Goal: Browse casually

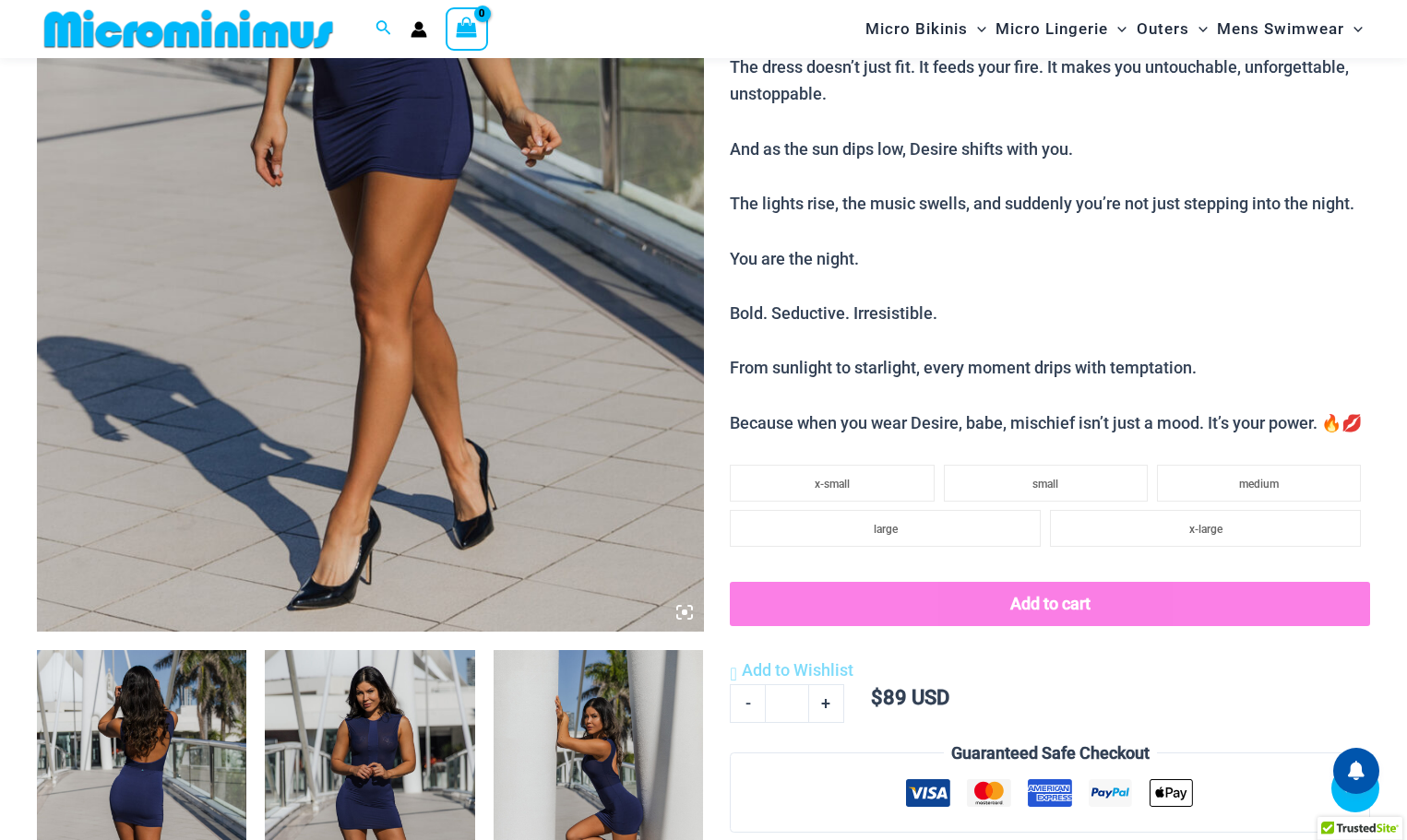
scroll to position [167, 0]
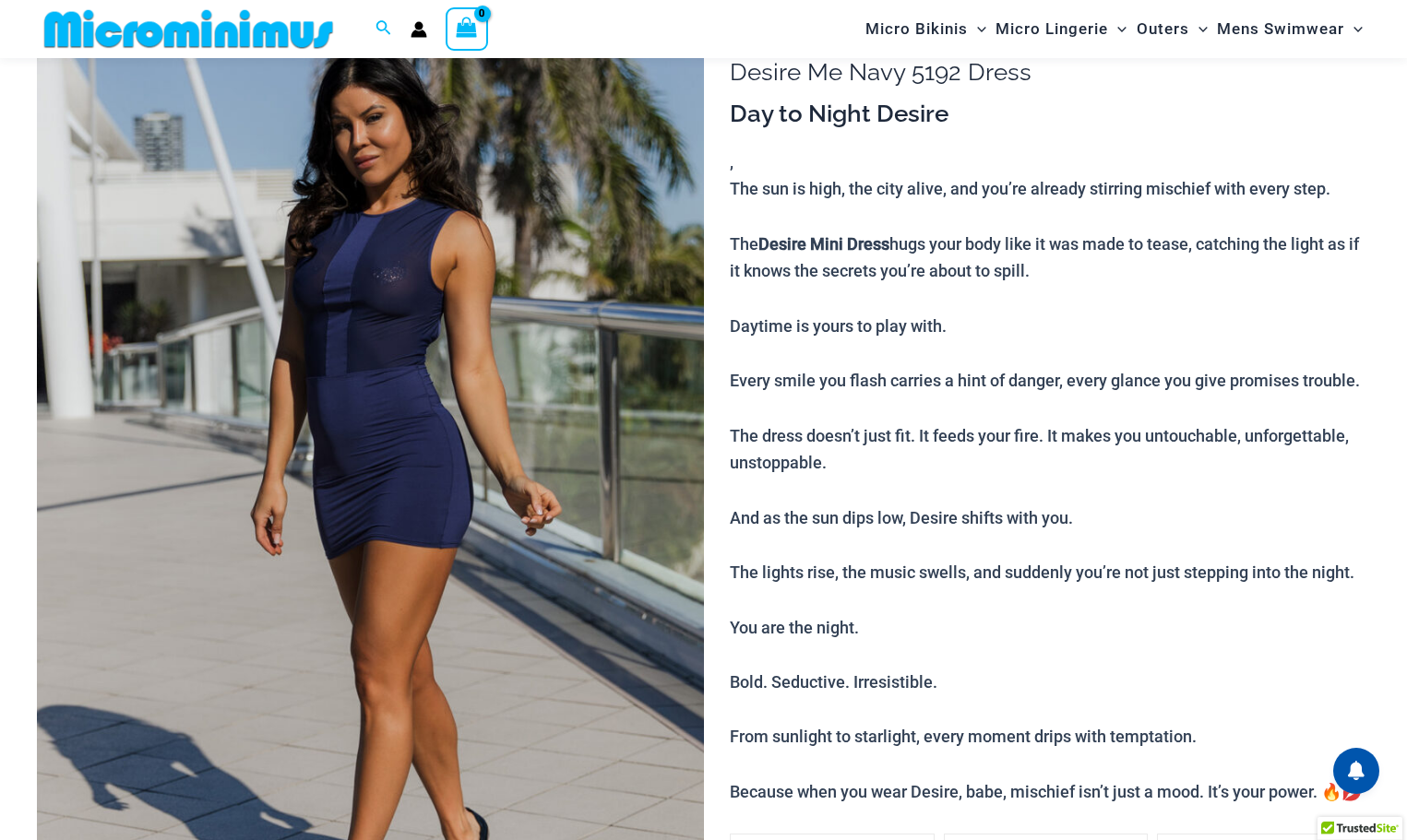
click at [439, 316] on img at bounding box center [371, 501] width 667 height 1000
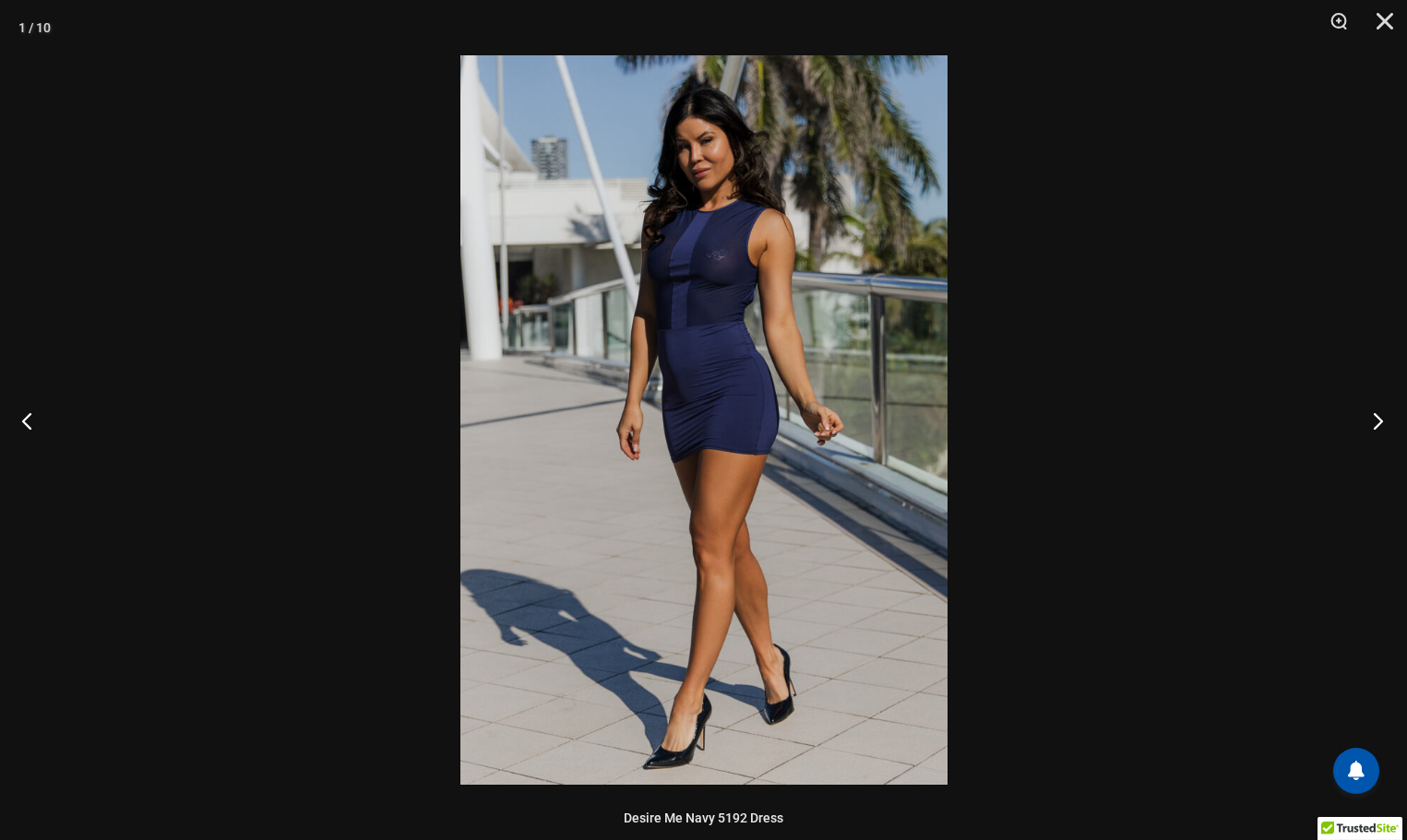
click at [1376, 428] on button "Next" at bounding box center [1373, 420] width 69 height 93
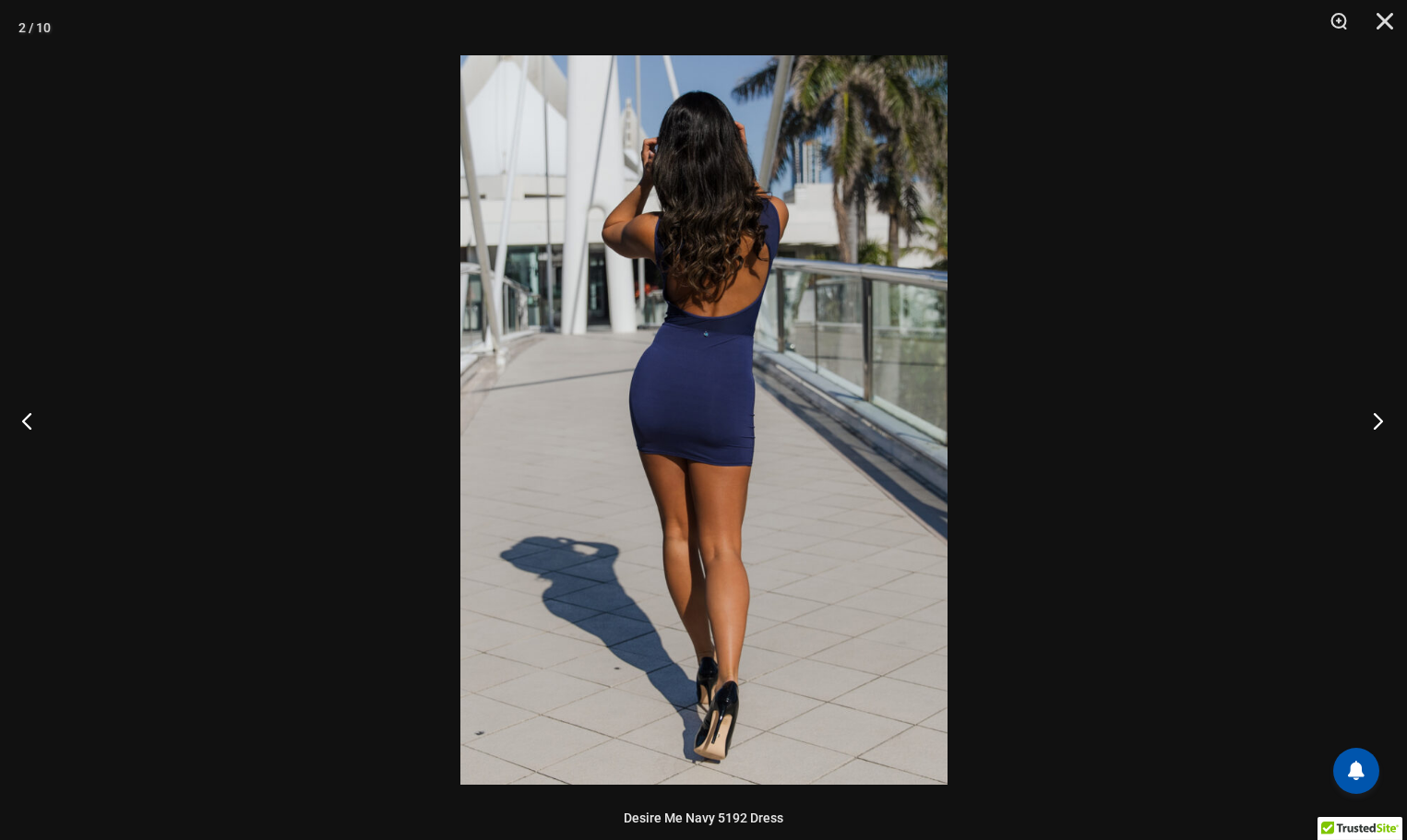
click at [1376, 428] on button "Next" at bounding box center [1373, 420] width 69 height 93
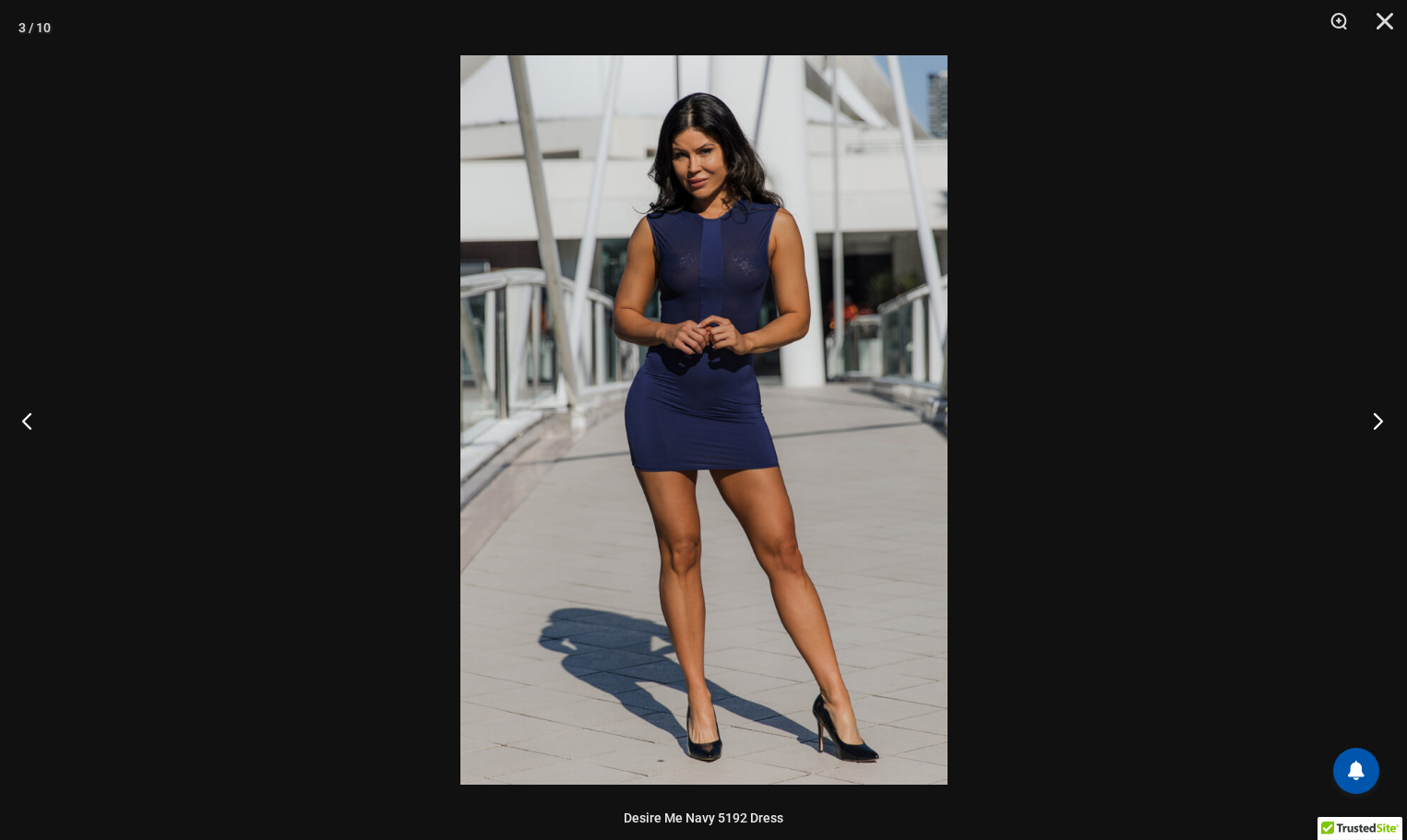
click at [1376, 428] on button "Next" at bounding box center [1373, 420] width 69 height 93
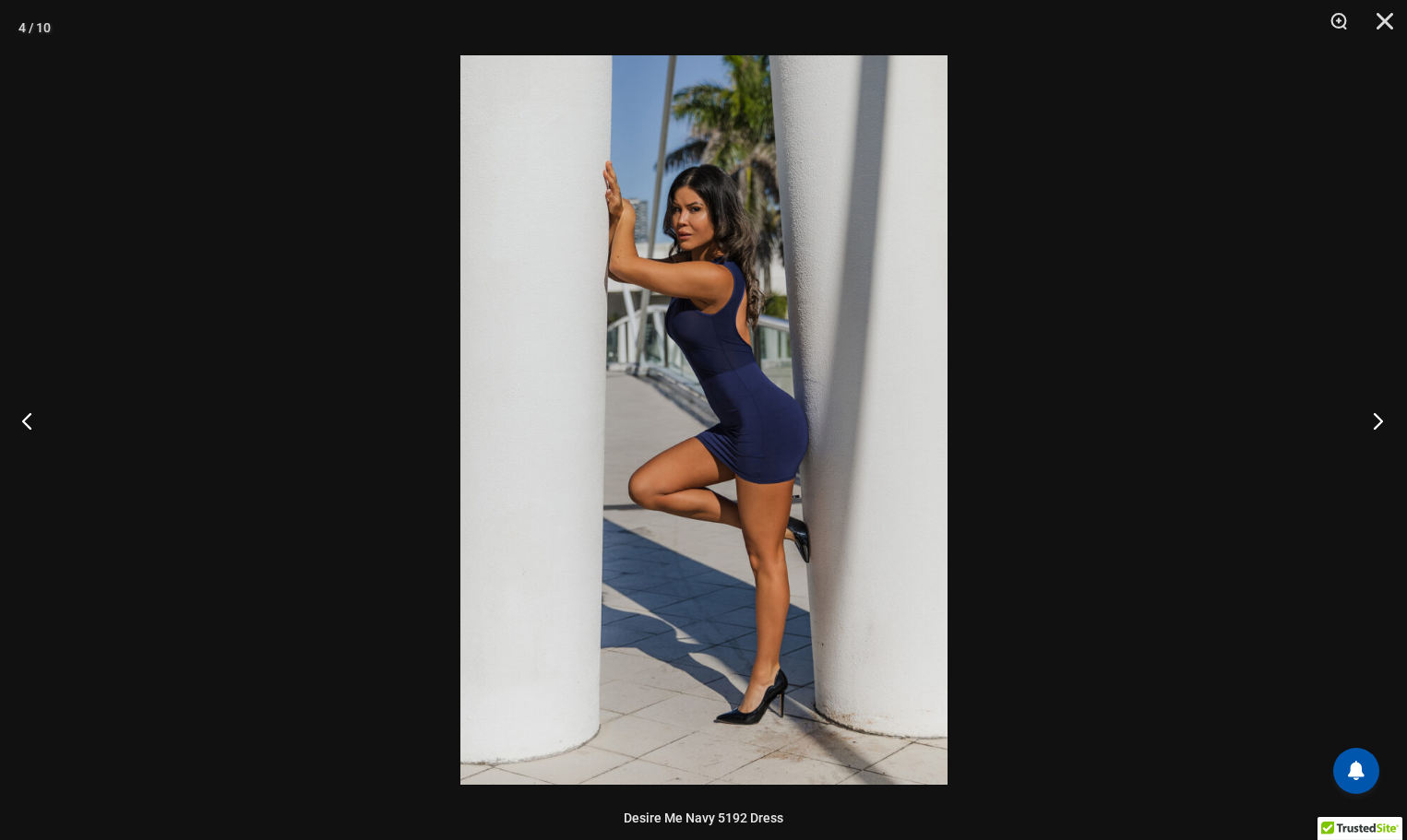
click at [1376, 428] on button "Next" at bounding box center [1373, 420] width 69 height 93
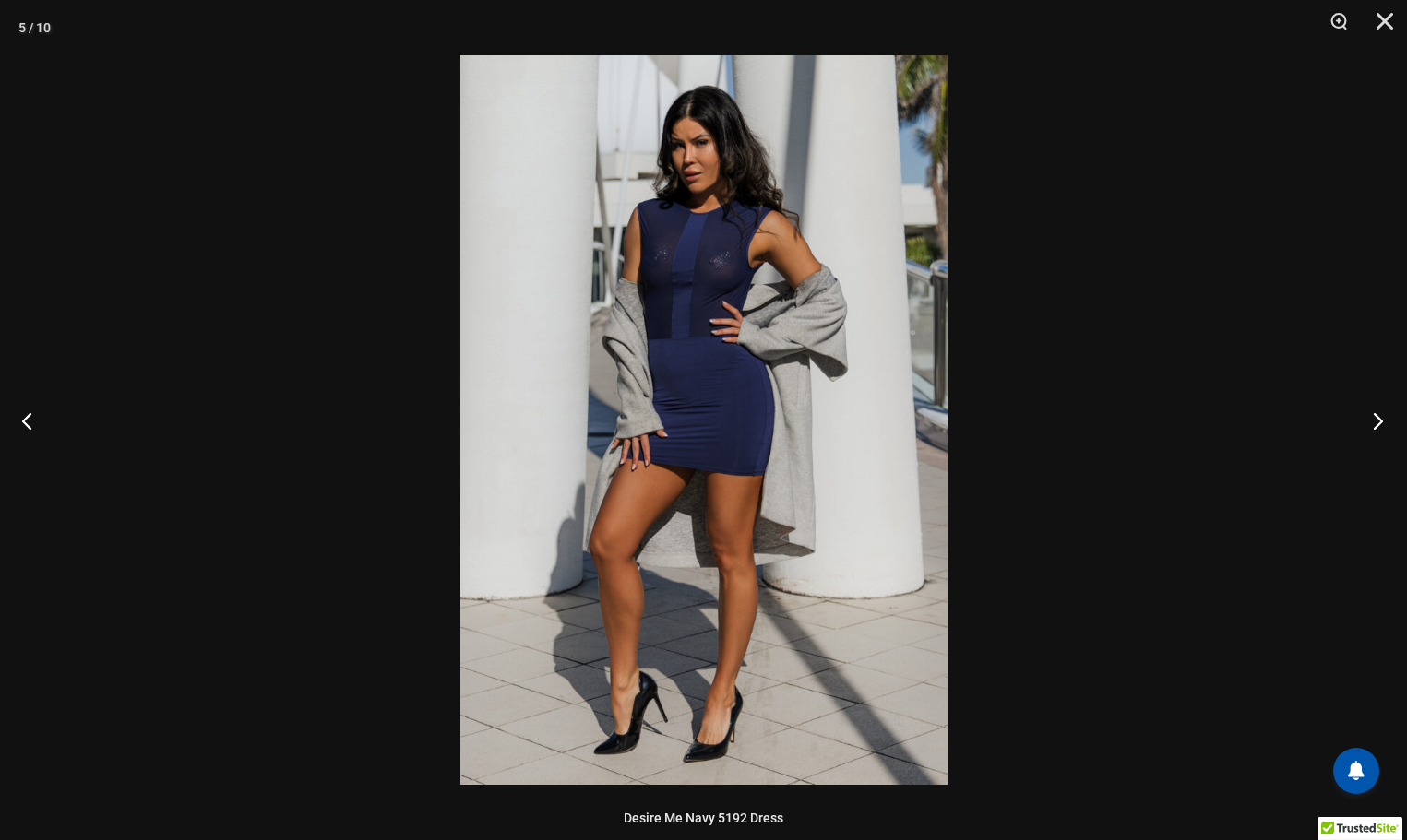
click at [1376, 428] on button "Next" at bounding box center [1373, 420] width 69 height 93
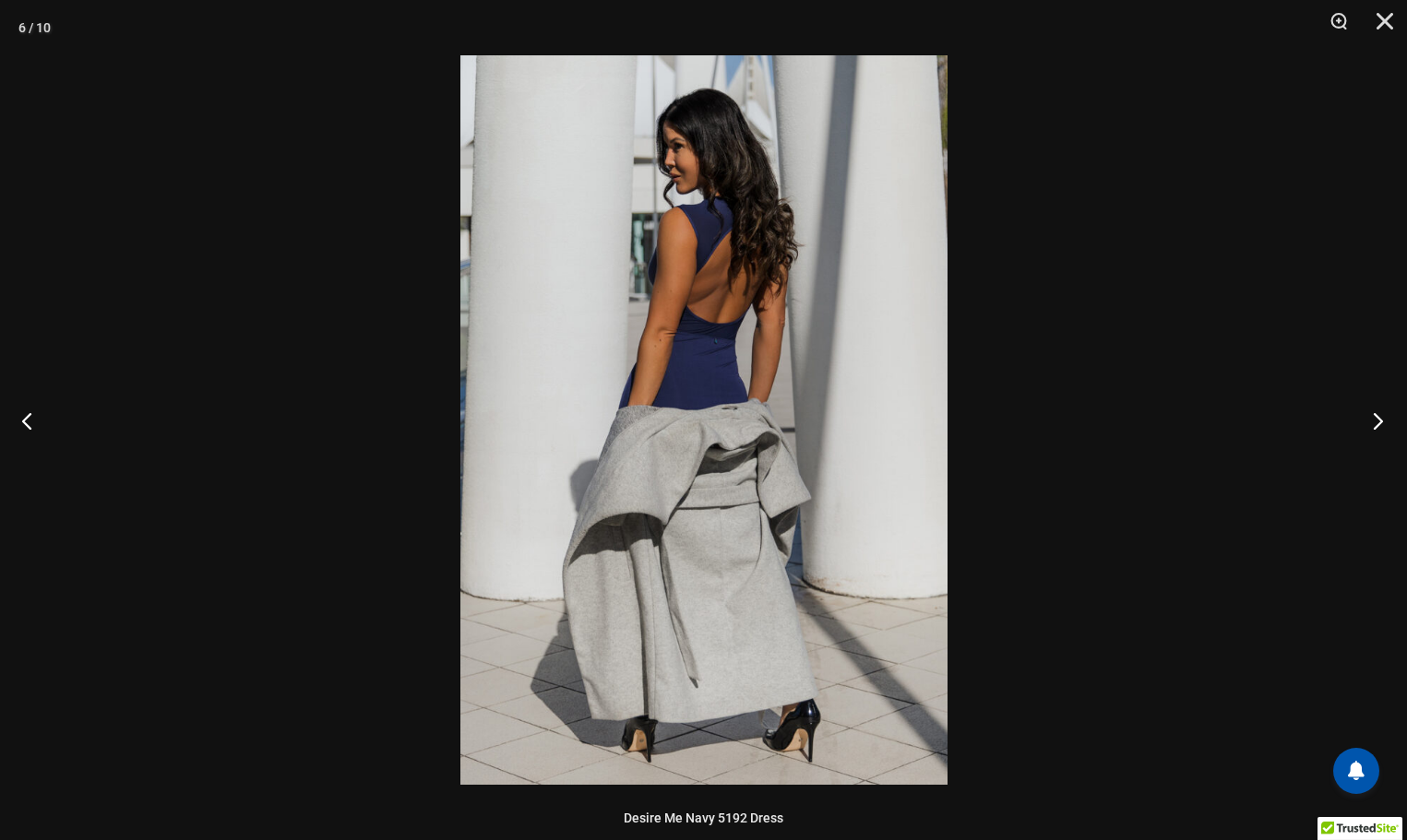
click at [1376, 428] on button "Next" at bounding box center [1373, 420] width 69 height 93
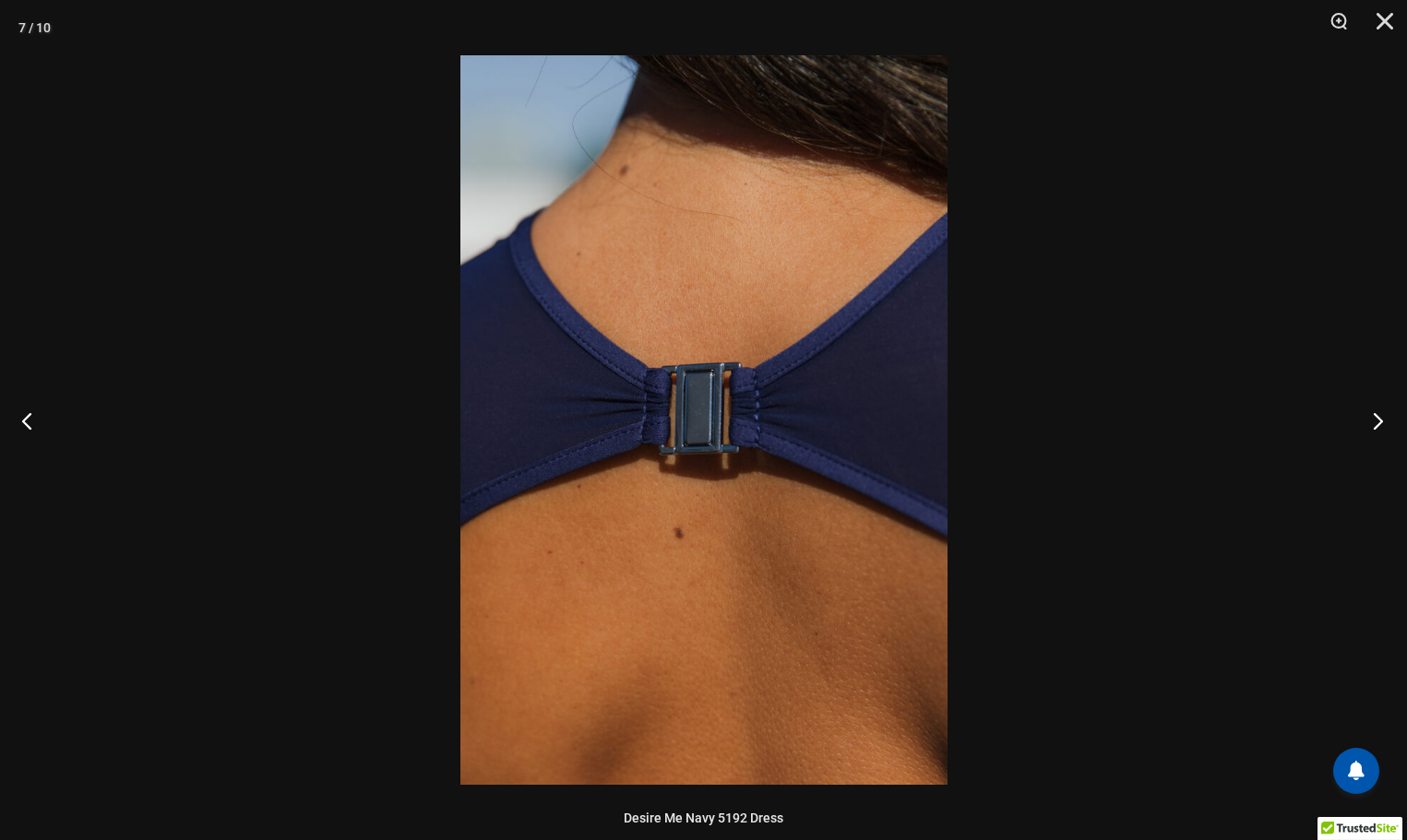
click at [1376, 428] on button "Next" at bounding box center [1373, 420] width 69 height 93
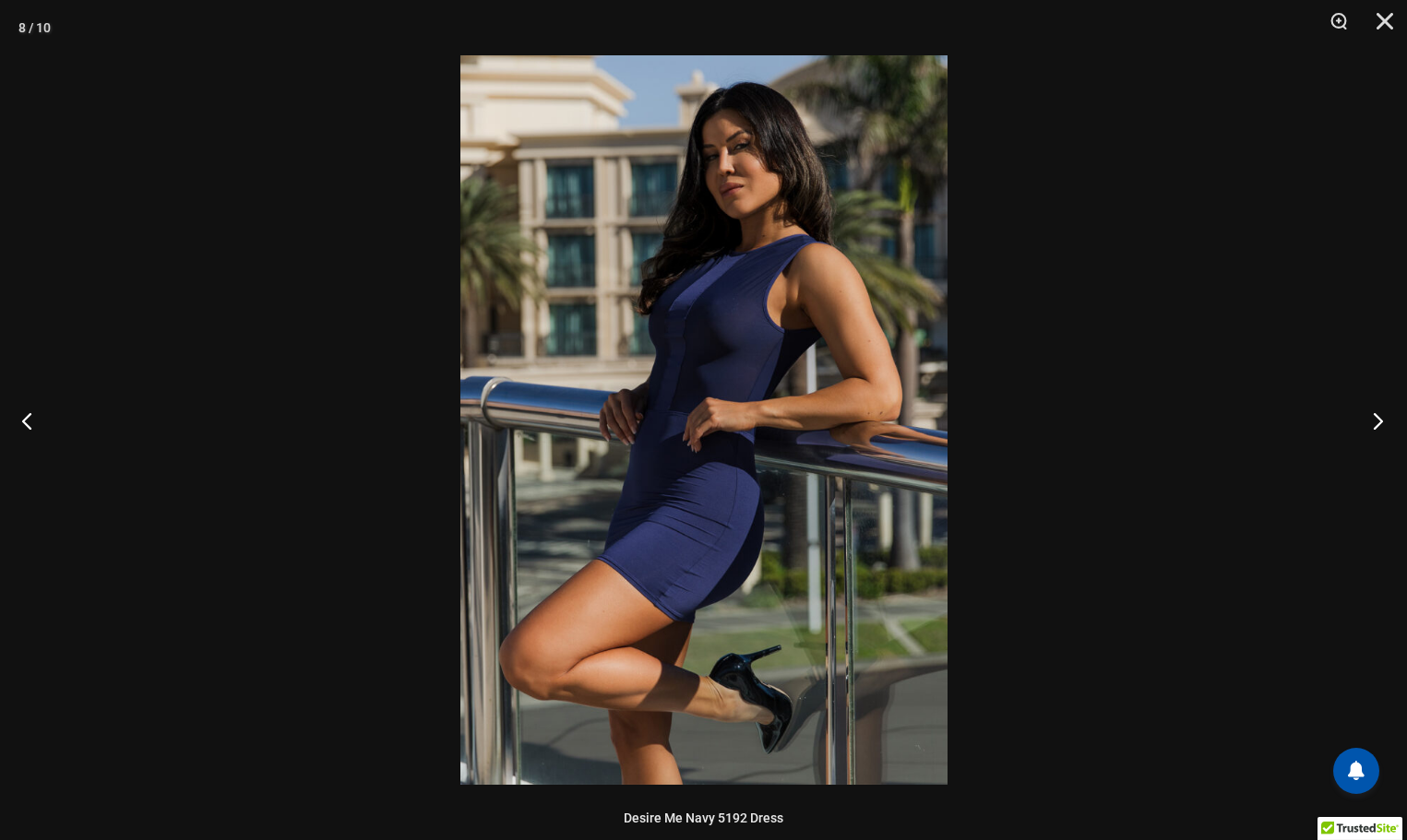
click at [1376, 428] on button "Next" at bounding box center [1373, 420] width 69 height 93
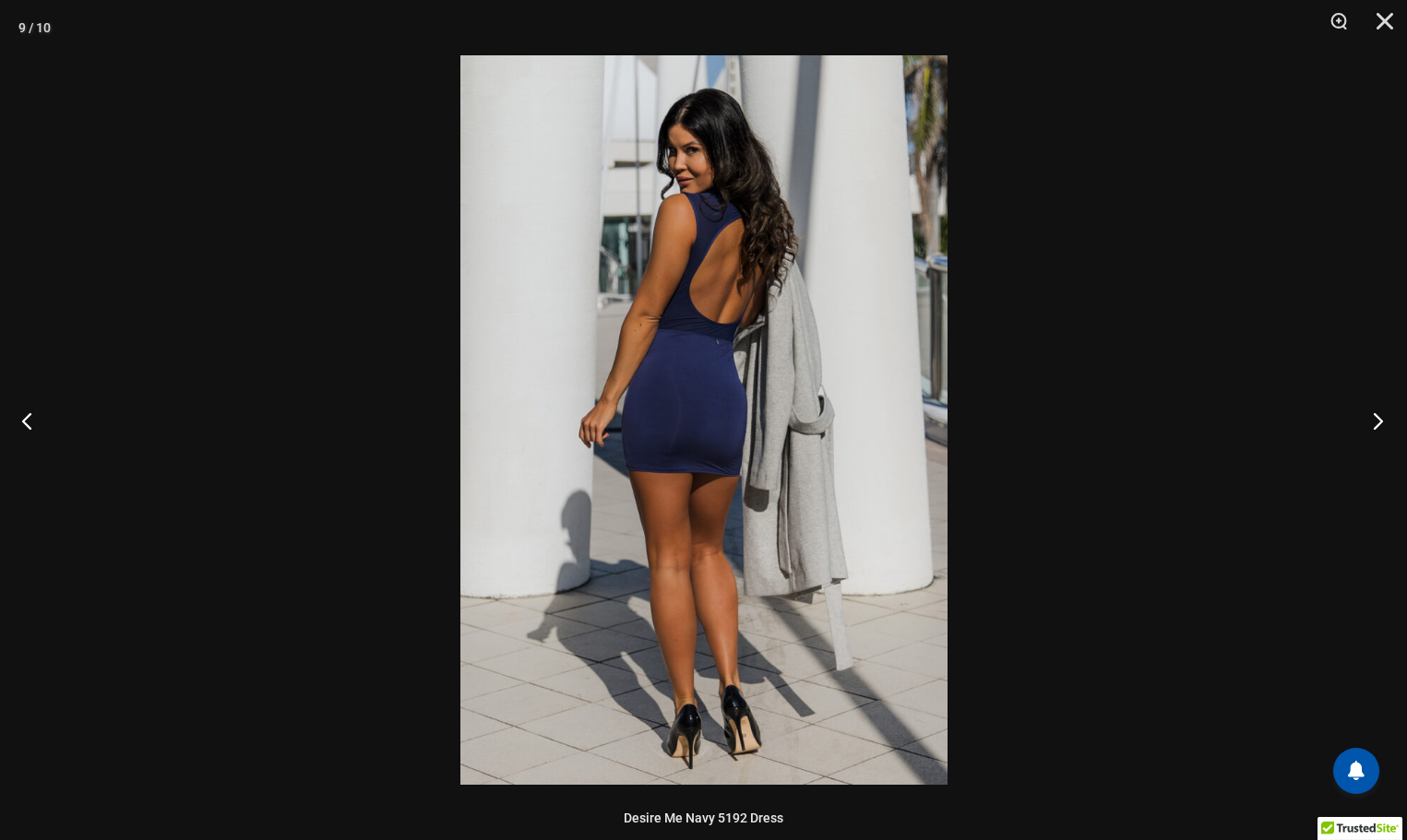
click at [1376, 428] on button "Next" at bounding box center [1373, 420] width 69 height 93
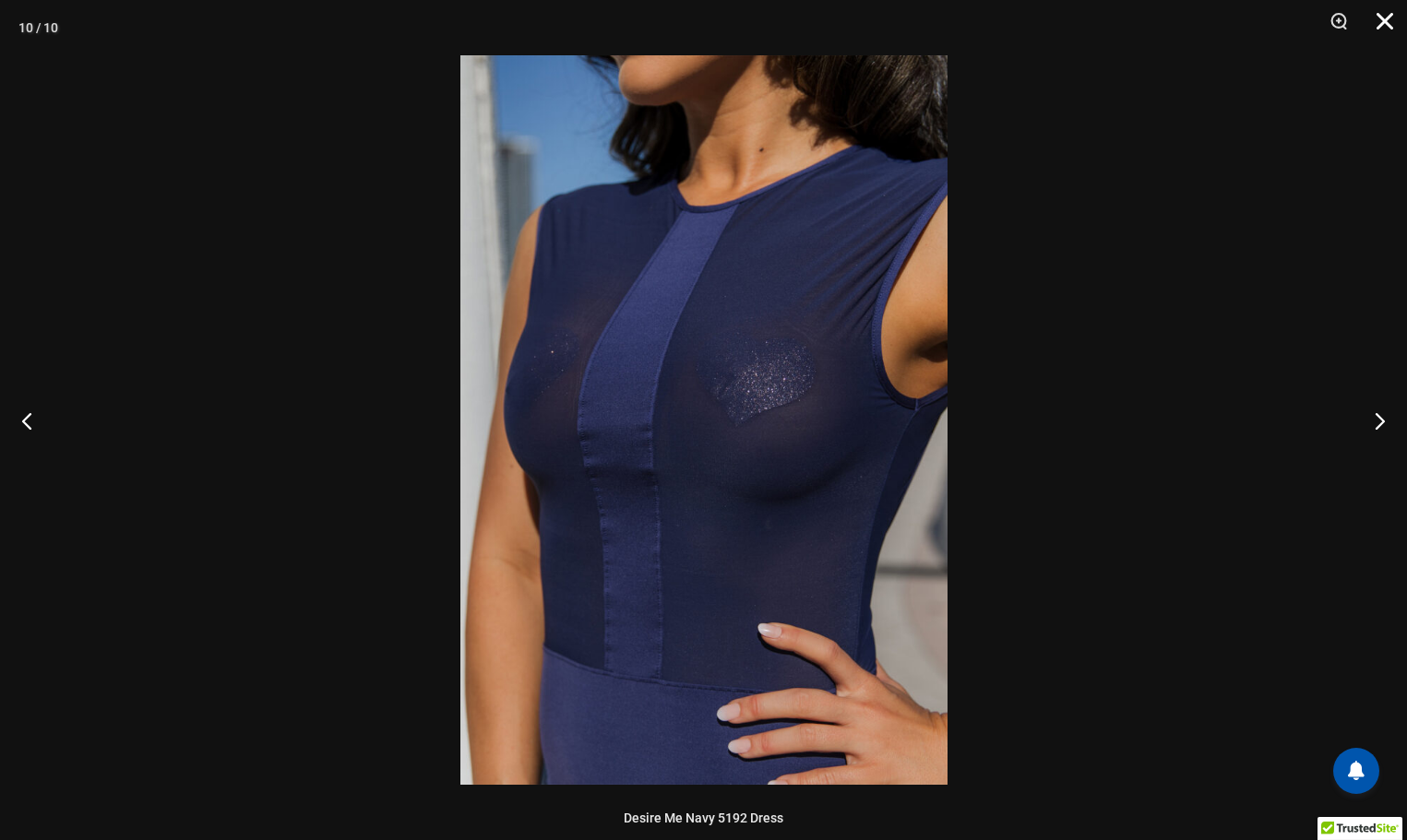
click at [1386, 23] on button "Close" at bounding box center [1378, 28] width 46 height 55
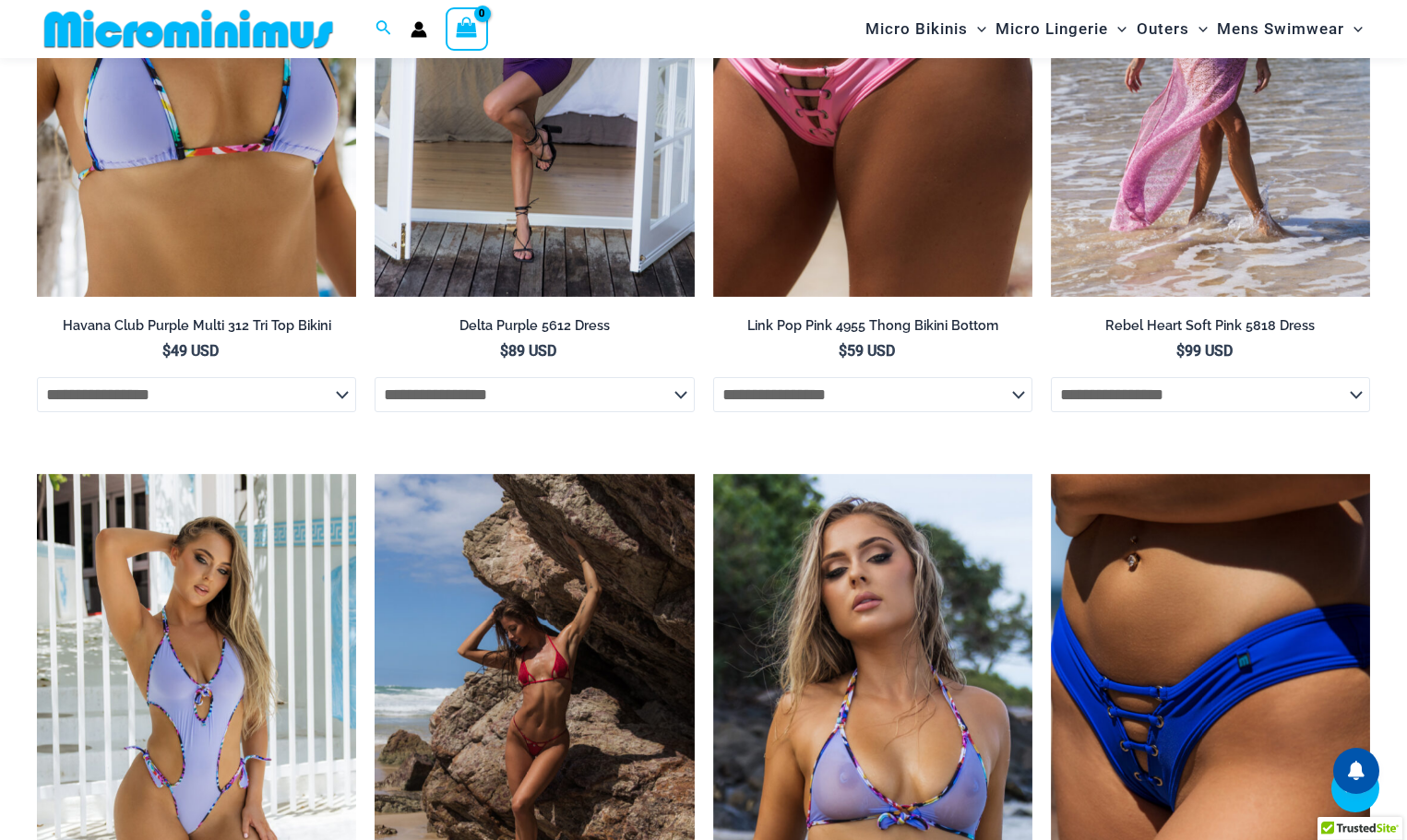
scroll to position [3949, 0]
